Goal: Information Seeking & Learning: Learn about a topic

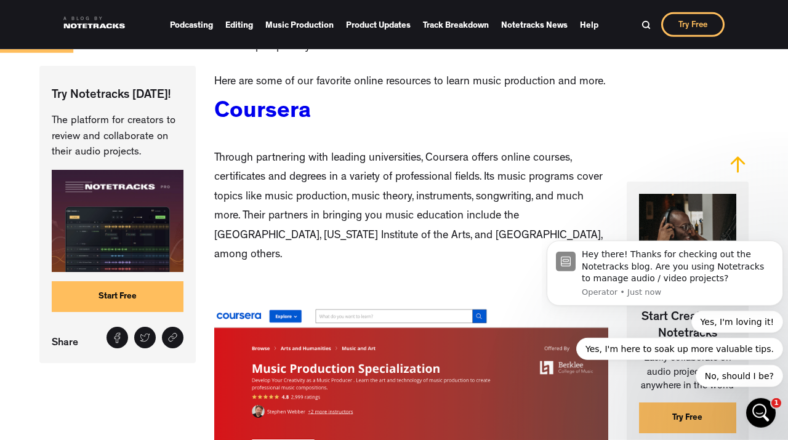
scroll to position [865, 0]
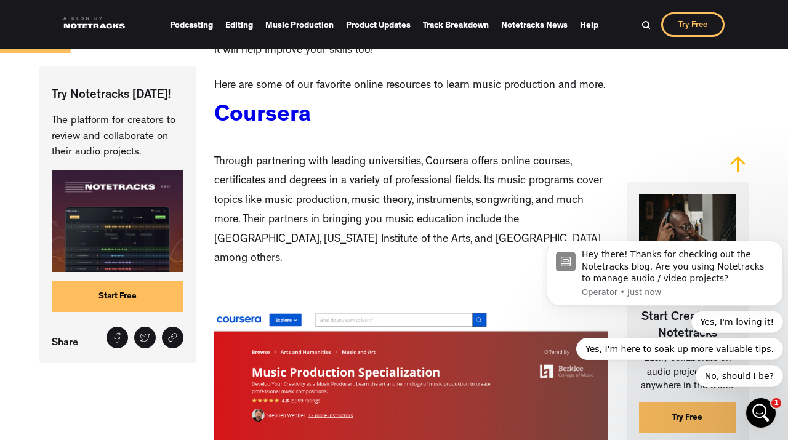
click at [275, 118] on link "Coursera" at bounding box center [262, 116] width 97 height 23
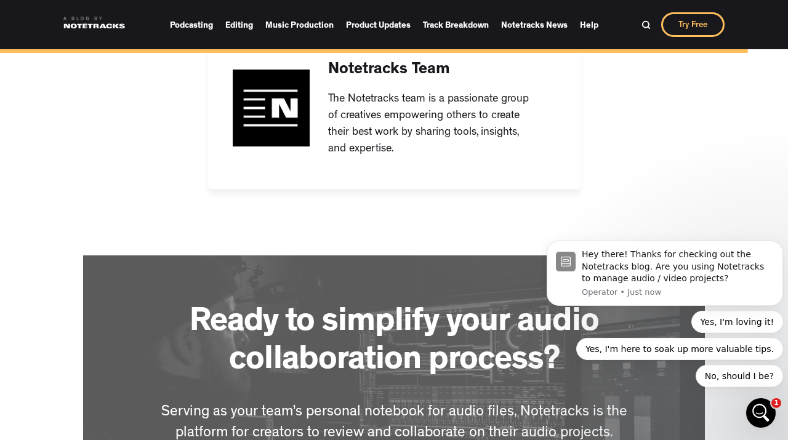
scroll to position [9410, 0]
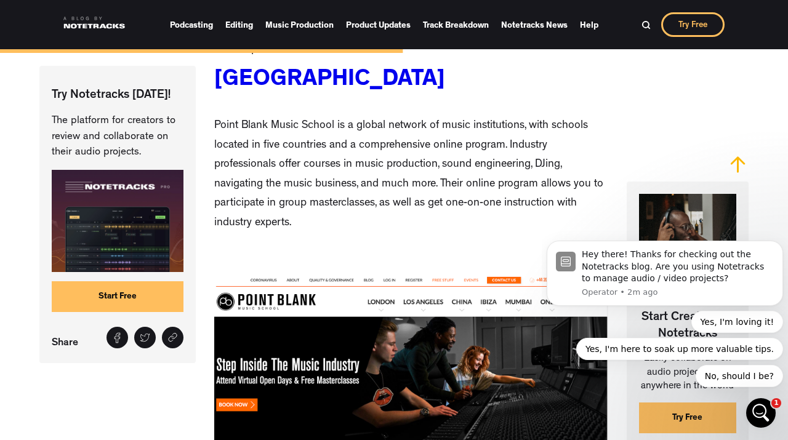
scroll to position [4921, 0]
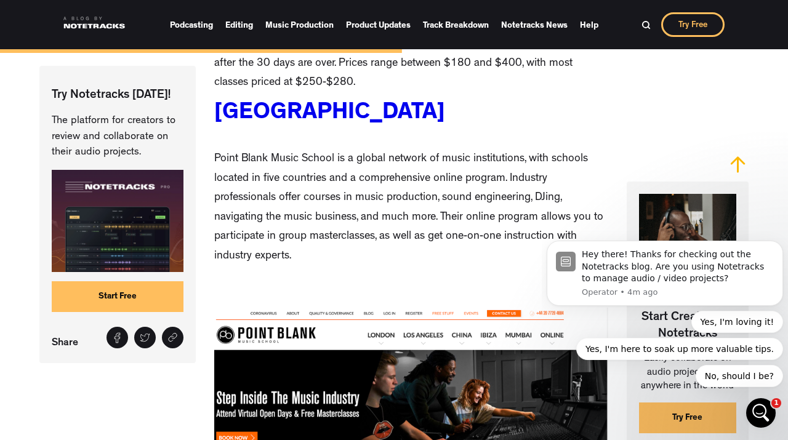
click at [401, 172] on p "Point Blank Music School is a global network of music institutions, with school…" at bounding box center [411, 208] width 394 height 116
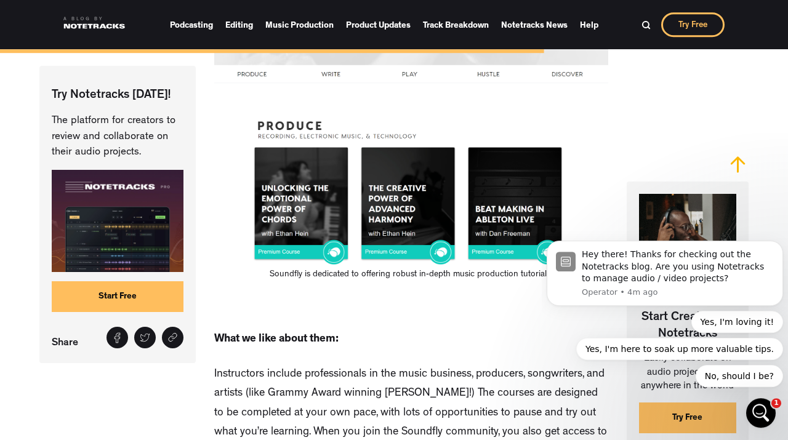
scroll to position [6817, 0]
